Goal: Transaction & Acquisition: Purchase product/service

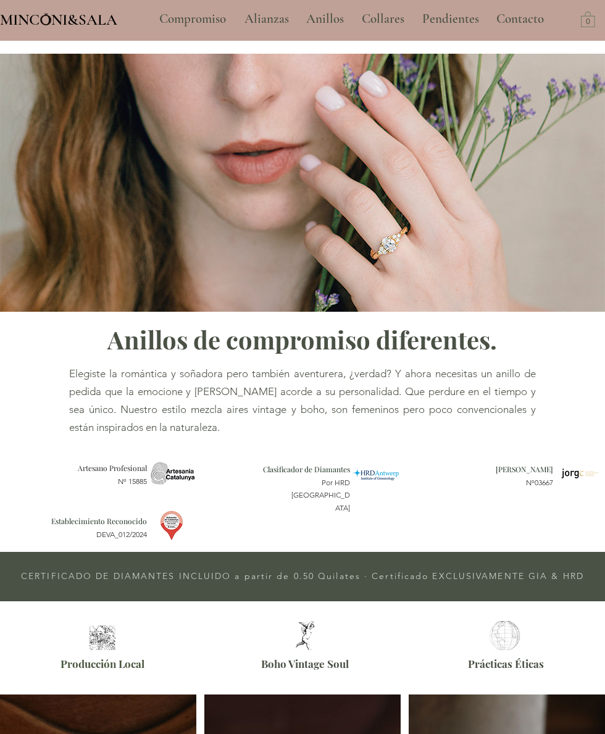
click at [325, 16] on p "Anillos" at bounding box center [325, 19] width 50 height 31
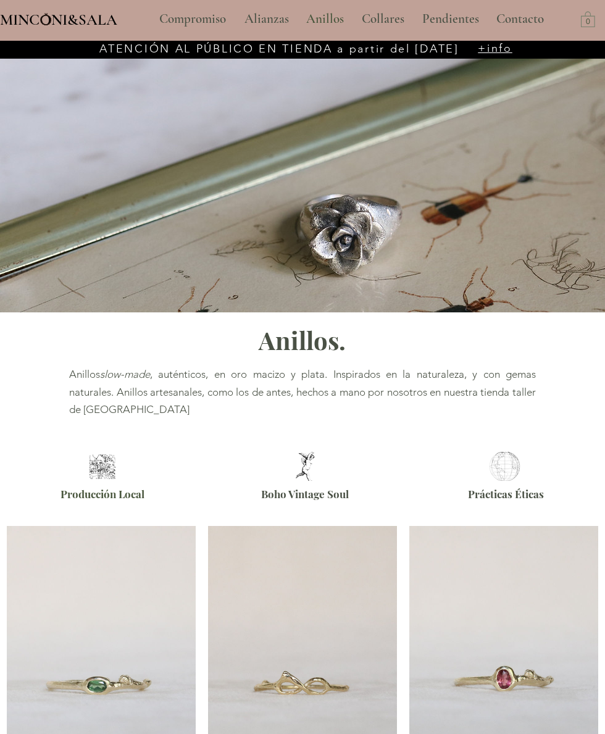
click at [261, 14] on p "Alianzas" at bounding box center [266, 19] width 57 height 31
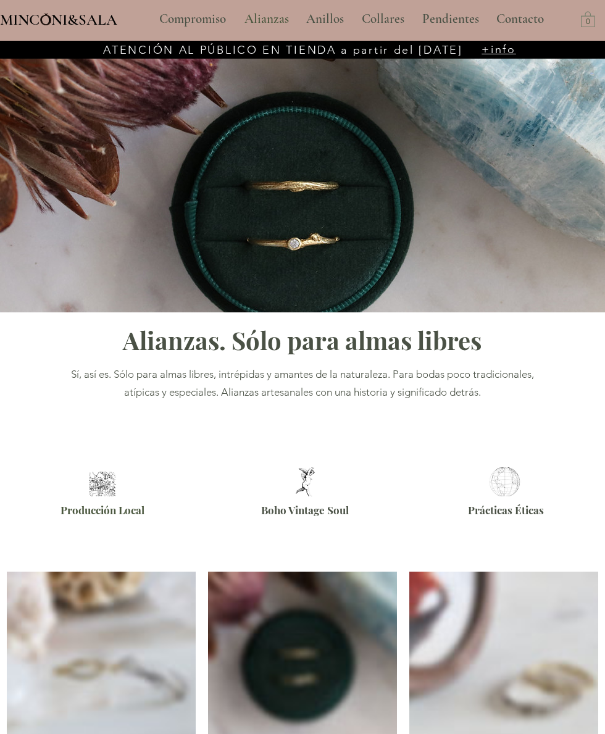
type input "**********"
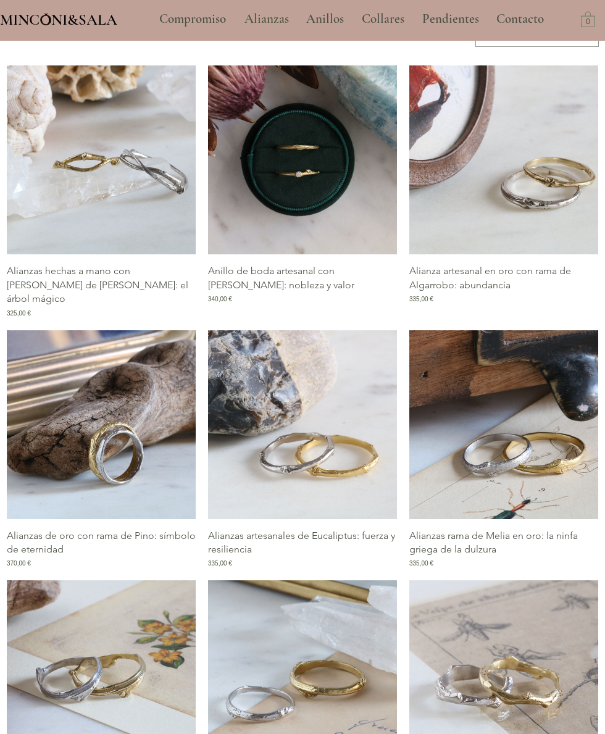
scroll to position [529, 0]
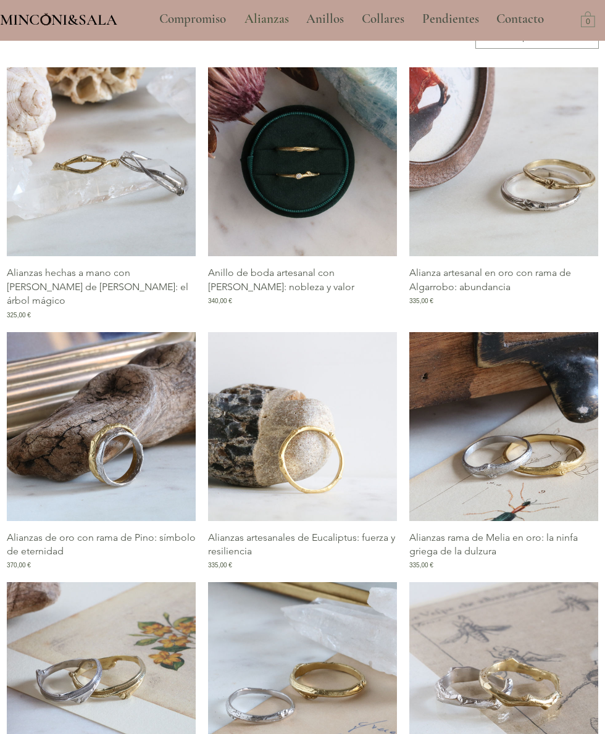
click at [351, 479] on img "Galería de Alianzas artesanales de Eucaliptus: fuerza y resiliencia" at bounding box center [302, 426] width 189 height 189
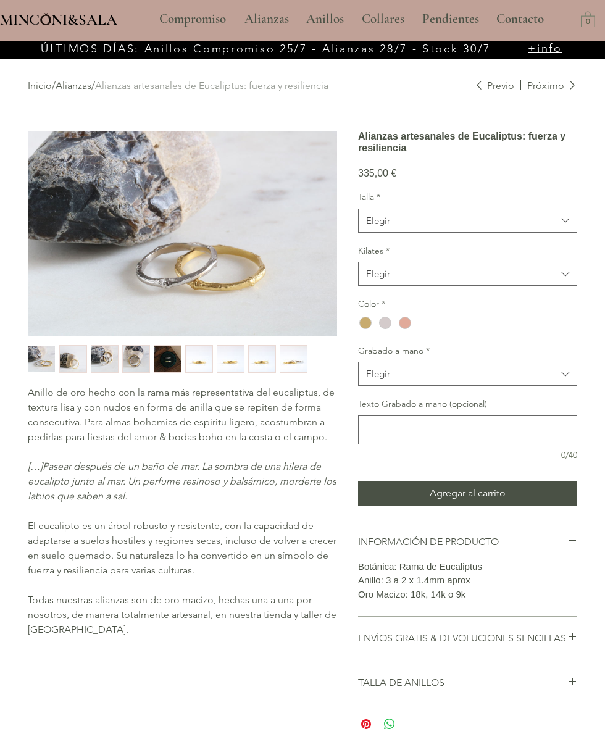
click at [77, 358] on img "2 / 9" at bounding box center [73, 359] width 27 height 27
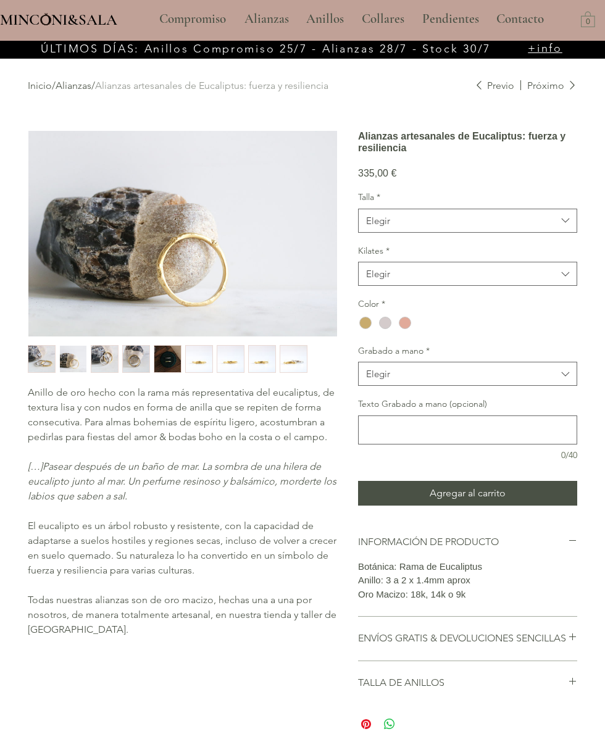
click at [110, 361] on img "3 / 9" at bounding box center [104, 359] width 27 height 27
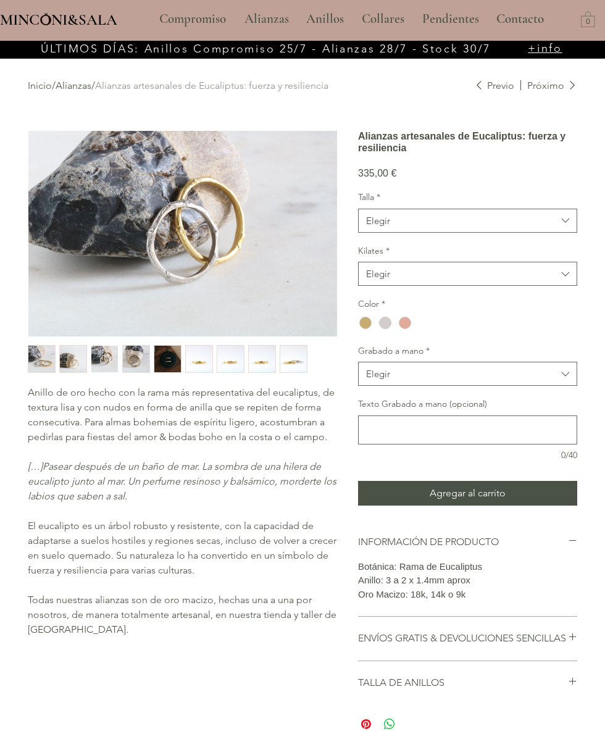
click at [143, 359] on img "4 / 9" at bounding box center [136, 359] width 27 height 27
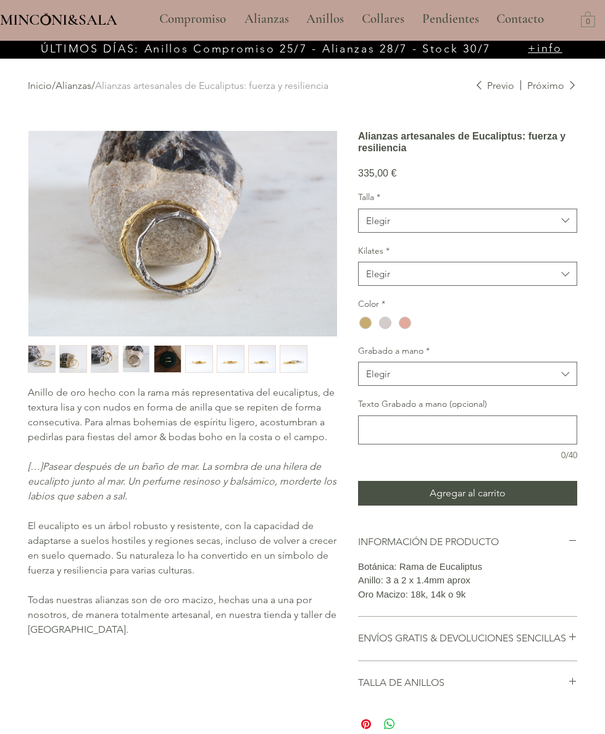
click at [202, 360] on img "6 / 9" at bounding box center [199, 359] width 27 height 27
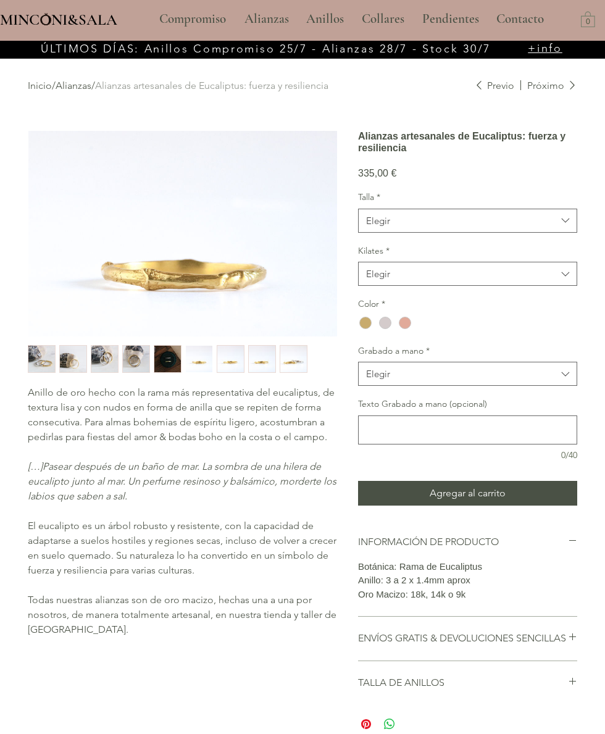
click at [231, 358] on img "7 / 9" at bounding box center [230, 359] width 27 height 27
click at [260, 352] on img "8 / 9" at bounding box center [262, 359] width 27 height 27
click at [295, 351] on img "9 / 9" at bounding box center [293, 359] width 27 height 27
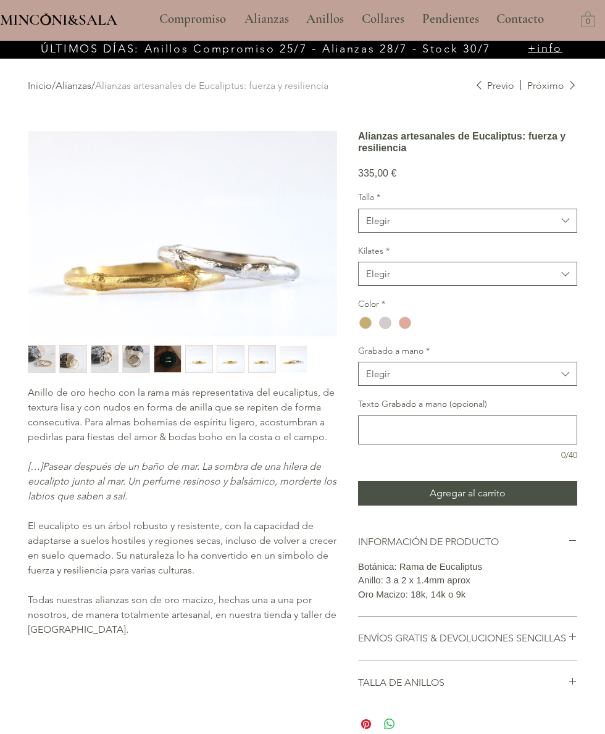
click at [328, 17] on p "Anillos" at bounding box center [325, 19] width 50 height 31
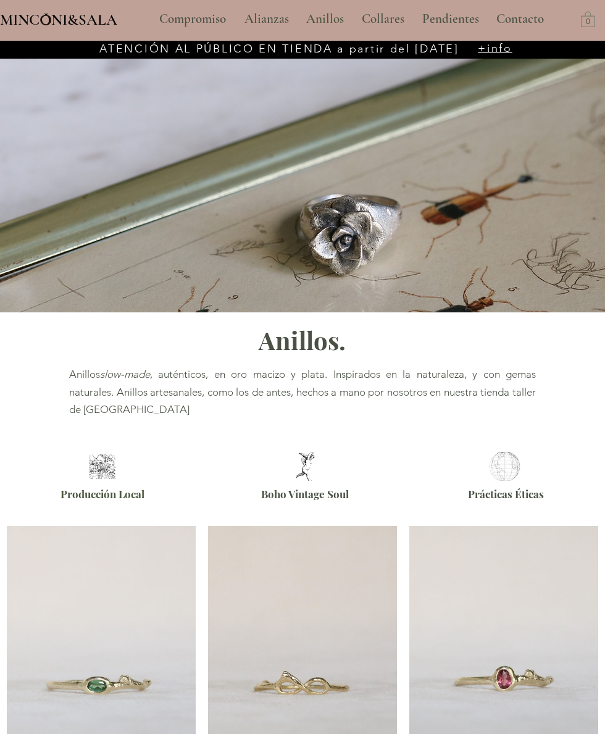
click at [441, 19] on p "Pendientes" at bounding box center [450, 19] width 69 height 31
